Goal: Transaction & Acquisition: Purchase product/service

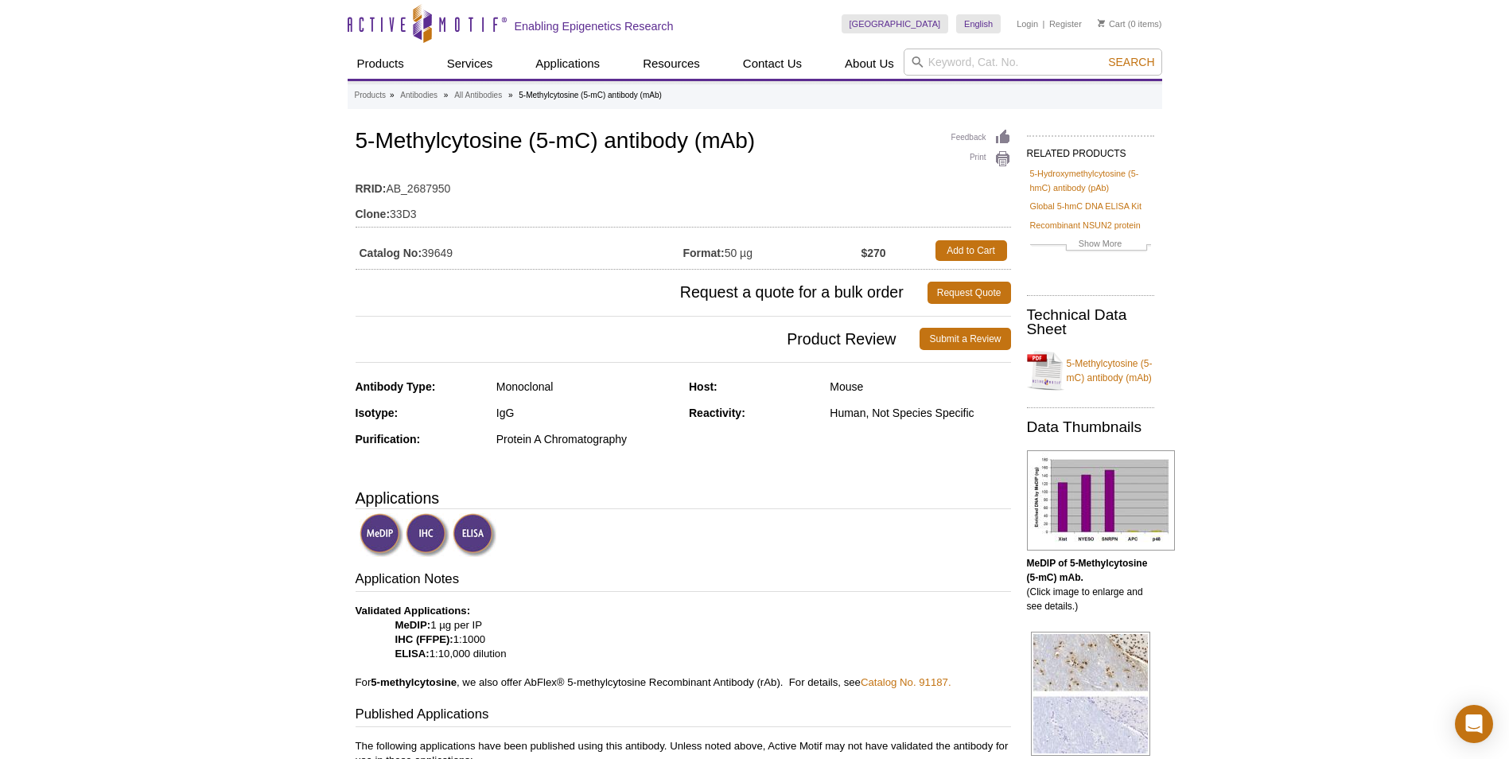
drag, startPoint x: 759, startPoint y: 253, endPoint x: 722, endPoint y: 247, distance: 37.9
click at [722, 247] on td "Format: 50 µg" at bounding box center [772, 250] width 178 height 29
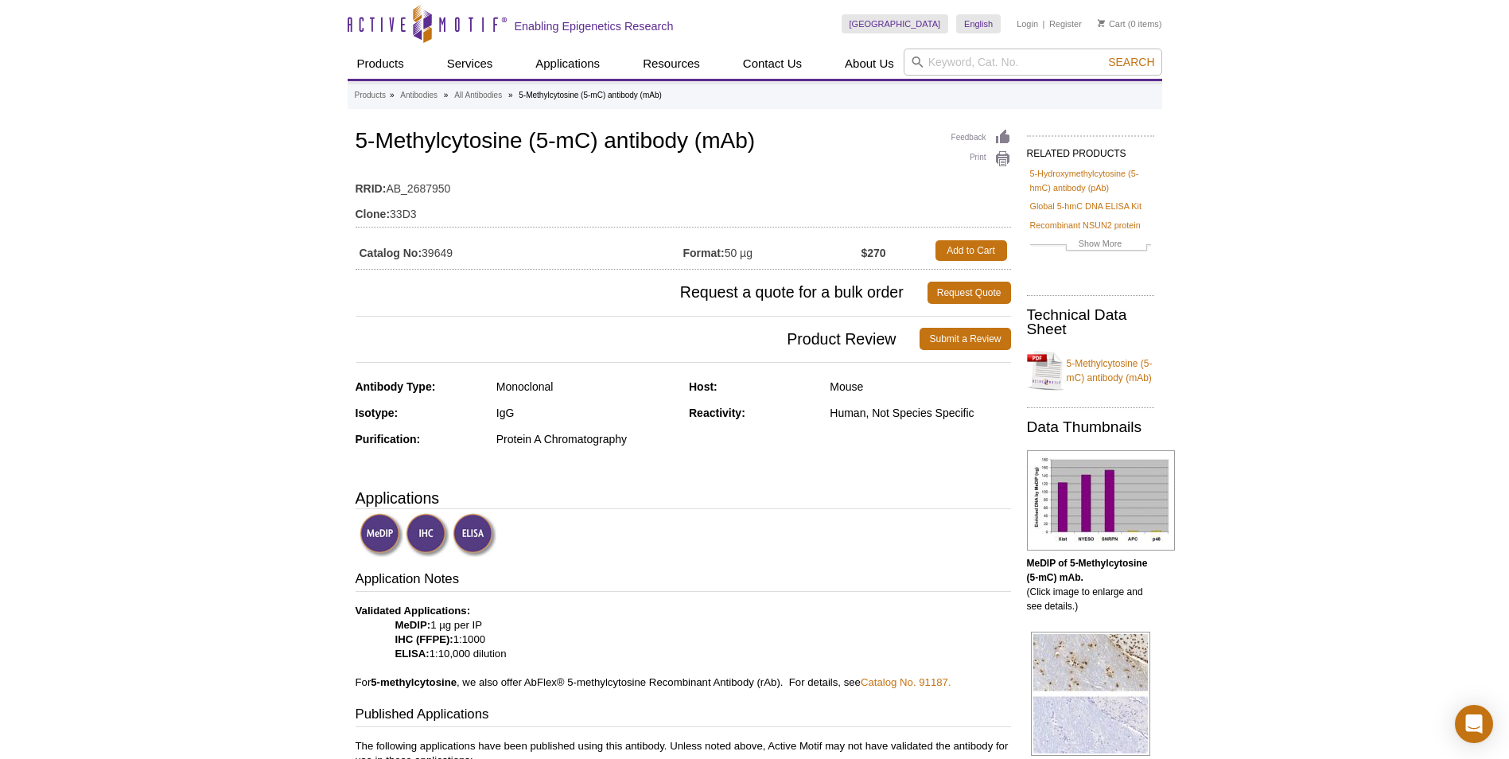
drag, startPoint x: 1283, startPoint y: 357, endPoint x: 1283, endPoint y: 343, distance: 14.3
